Goal: Task Accomplishment & Management: Complete application form

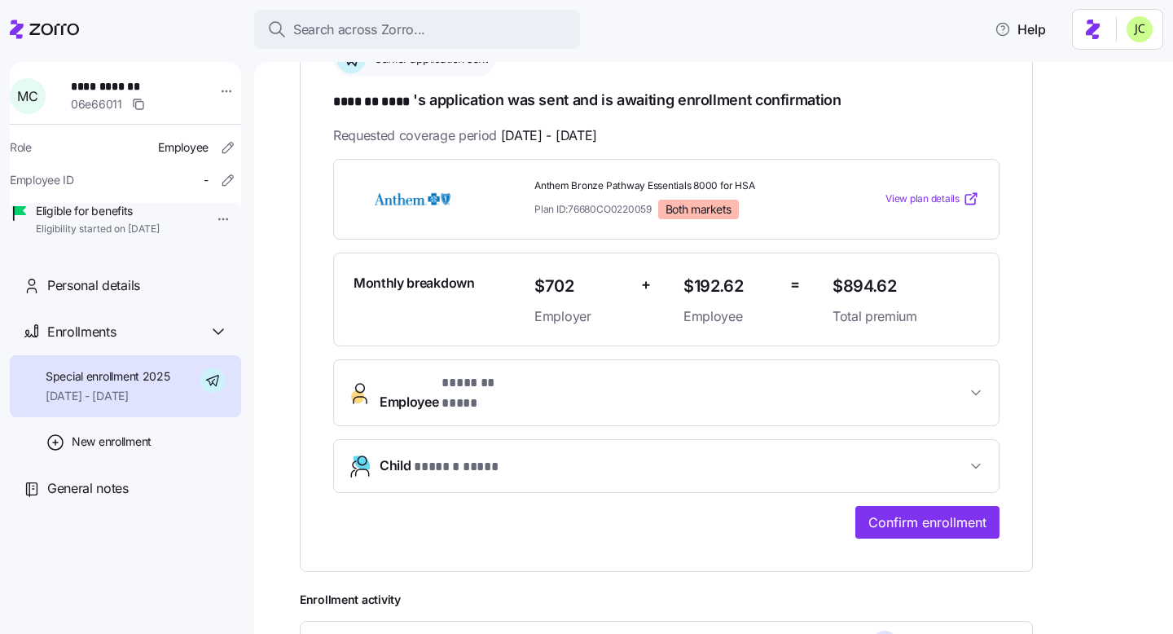
scroll to position [316, 0]
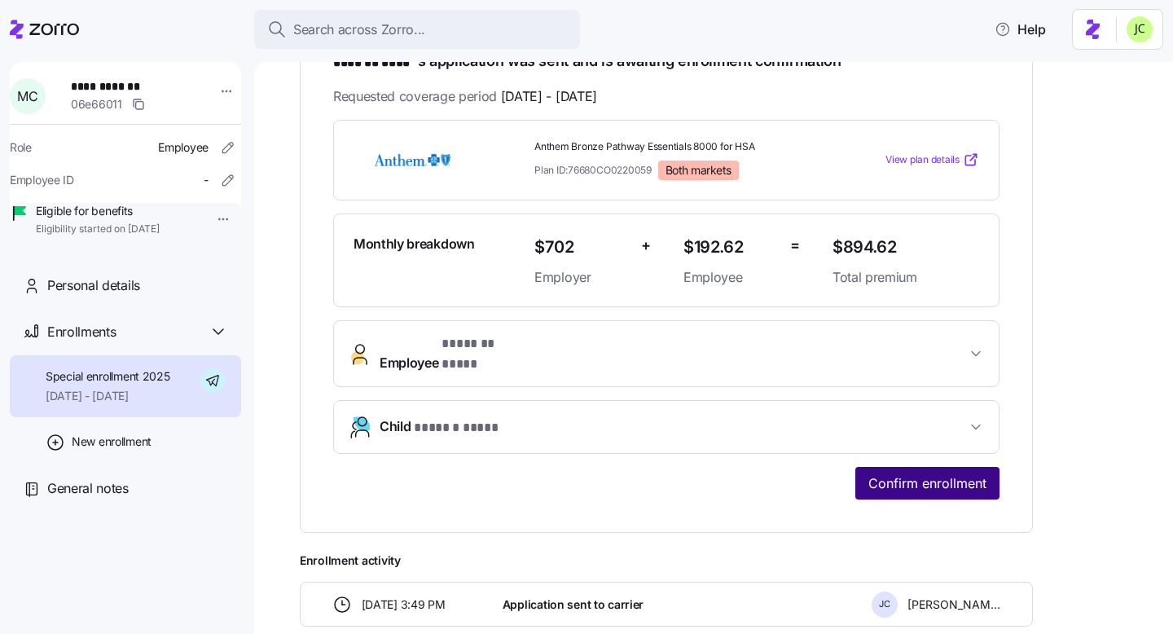
click at [955, 473] on span "Confirm enrollment" at bounding box center [927, 483] width 118 height 20
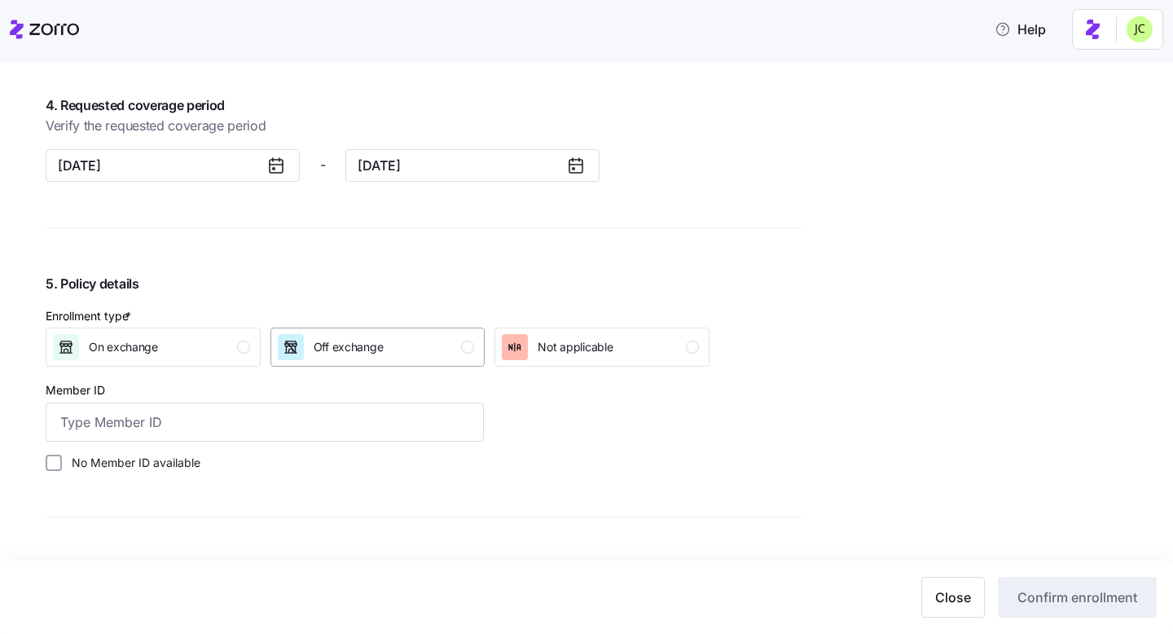
scroll to position [1521, 0]
